Goal: Find specific page/section: Find specific page/section

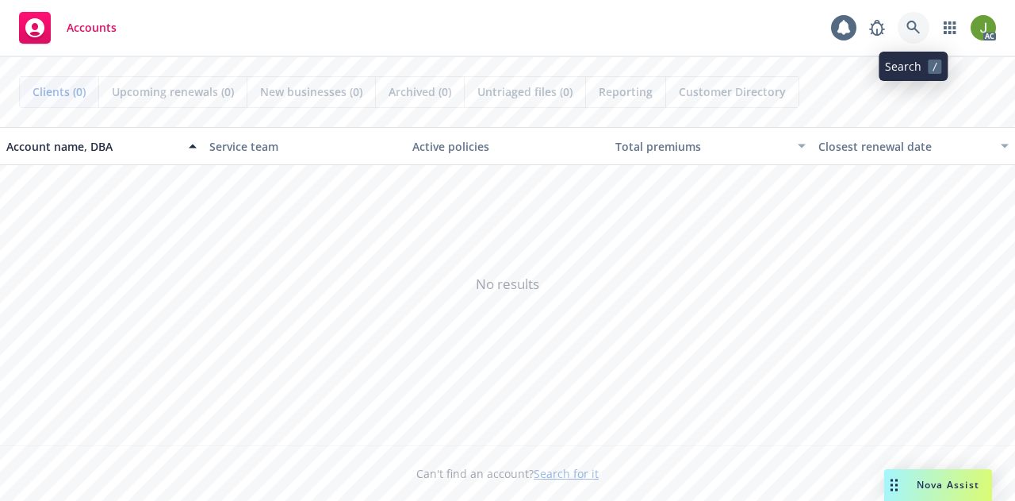
click at [910, 28] on icon at bounding box center [913, 27] width 13 height 13
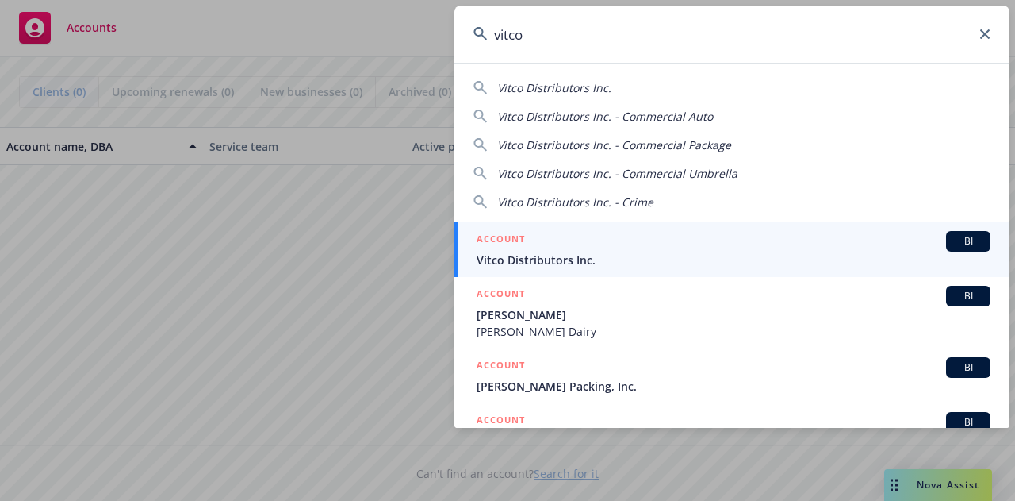
type input "vitco"
click at [516, 248] on h5 "ACCOUNT" at bounding box center [501, 240] width 48 height 19
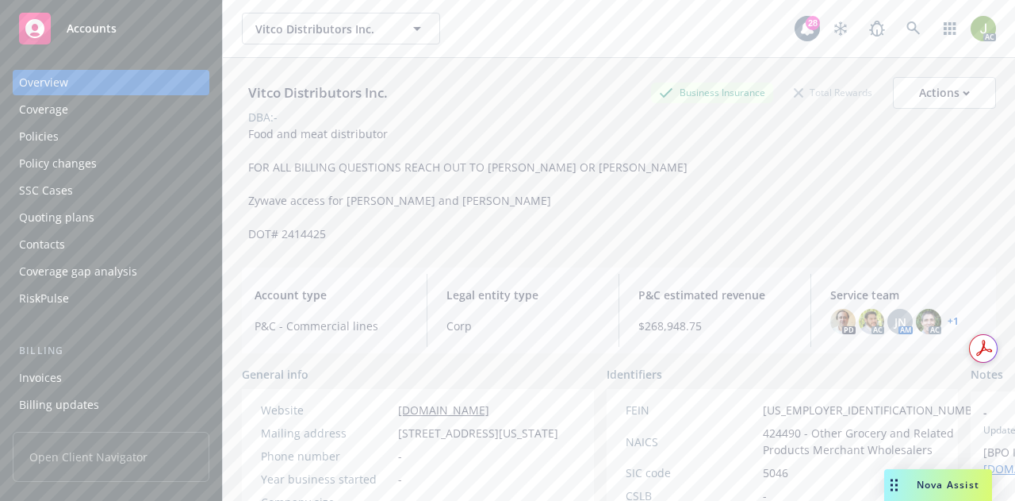
click at [65, 385] on div "Invoices" at bounding box center [111, 377] width 184 height 25
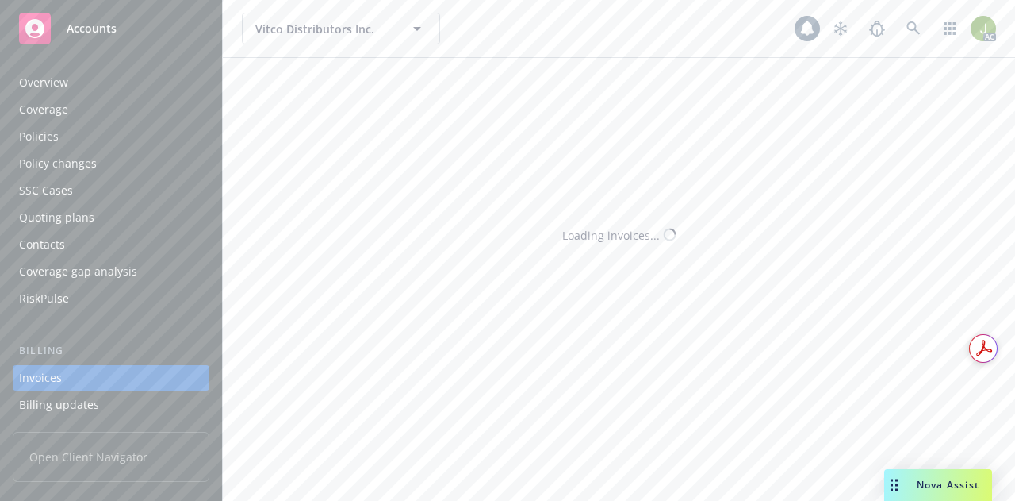
scroll to position [102, 0]
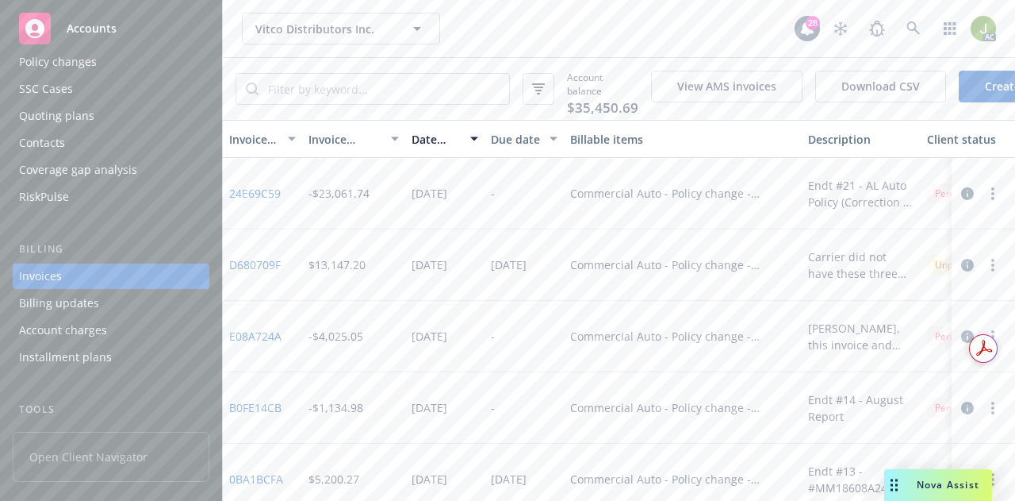
click at [961, 200] on icon "button" at bounding box center [967, 193] width 13 height 13
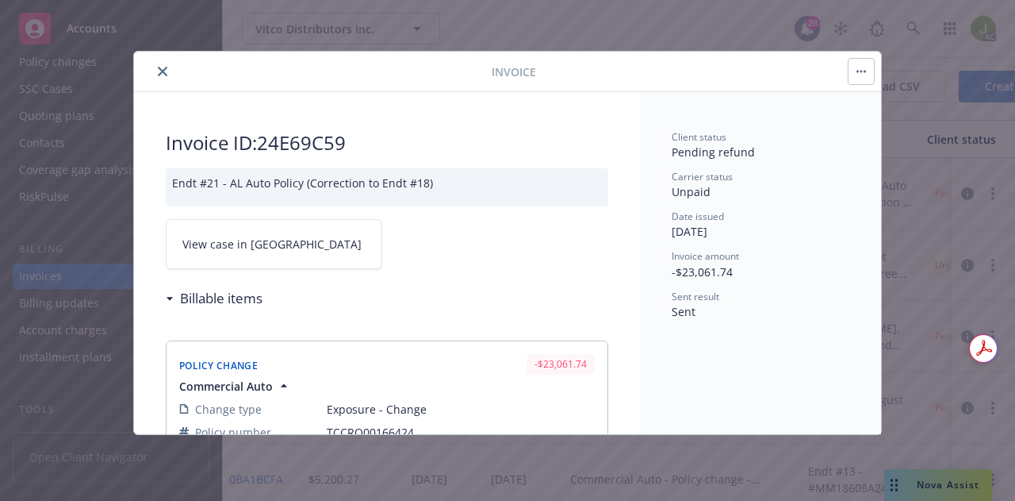
click at [251, 251] on link "View case in [GEOGRAPHIC_DATA]" at bounding box center [274, 244] width 217 height 50
